Goal: Find contact information: Find contact information

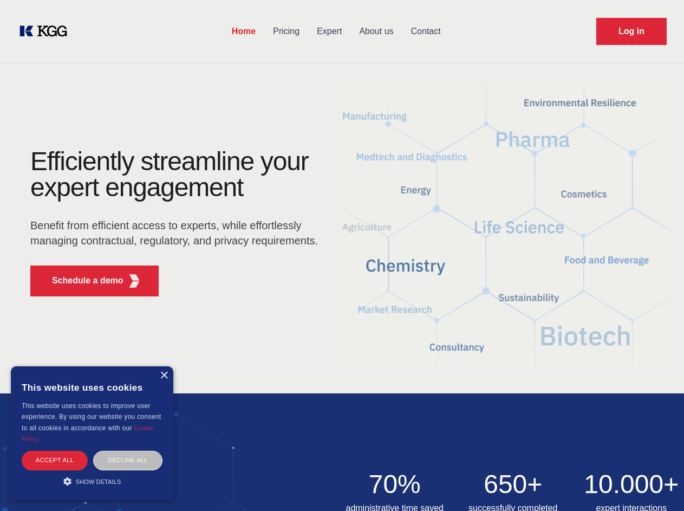
click at [342, 255] on div "Efficiently streamline your expert engagement Benefit from efficient access to …" at bounding box center [177, 226] width 329 height 157
click at [81, 281] on p "Schedule a demo" at bounding box center [88, 280] width 72 height 13
click at [164, 375] on div "× This website uses cookies This website uses cookies to improve user experienc…" at bounding box center [92, 433] width 163 height 134
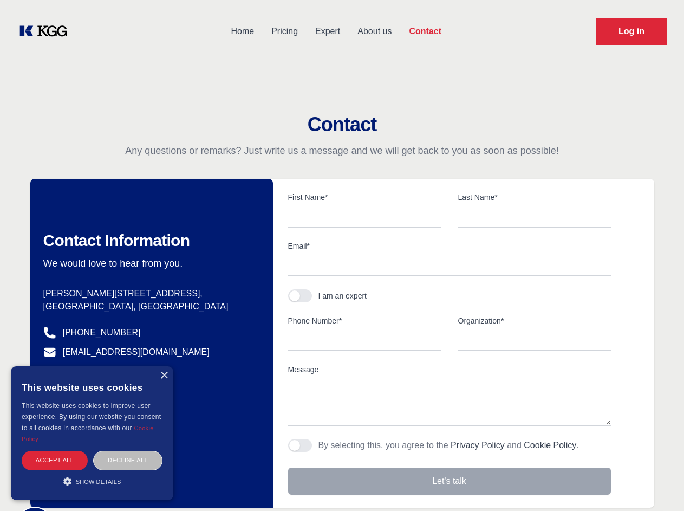
click at [55, 460] on div "Accept all" at bounding box center [55, 460] width 66 height 19
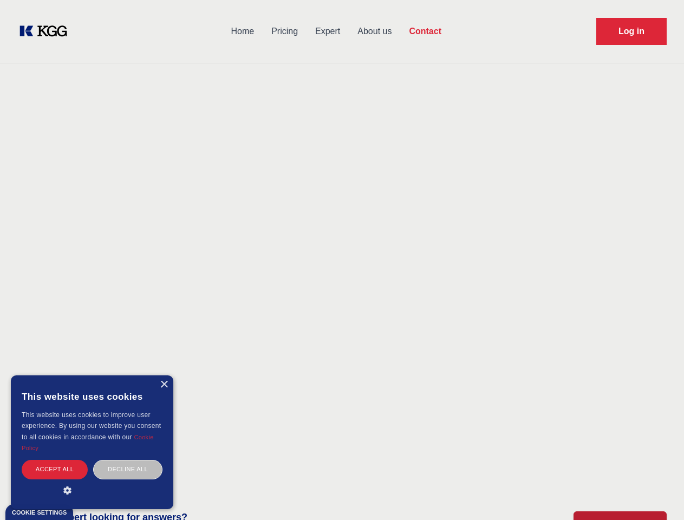
click at [128, 460] on div "Decline all" at bounding box center [127, 469] width 69 height 19
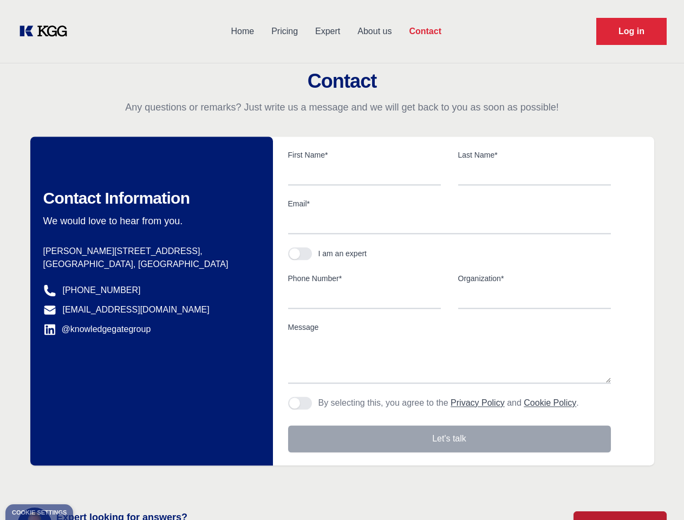
click at [92, 481] on main "Contact Any questions or remarks? Just write us a message and we will get back …" at bounding box center [342, 282] width 684 height 564
